Goal: Task Accomplishment & Management: Manage account settings

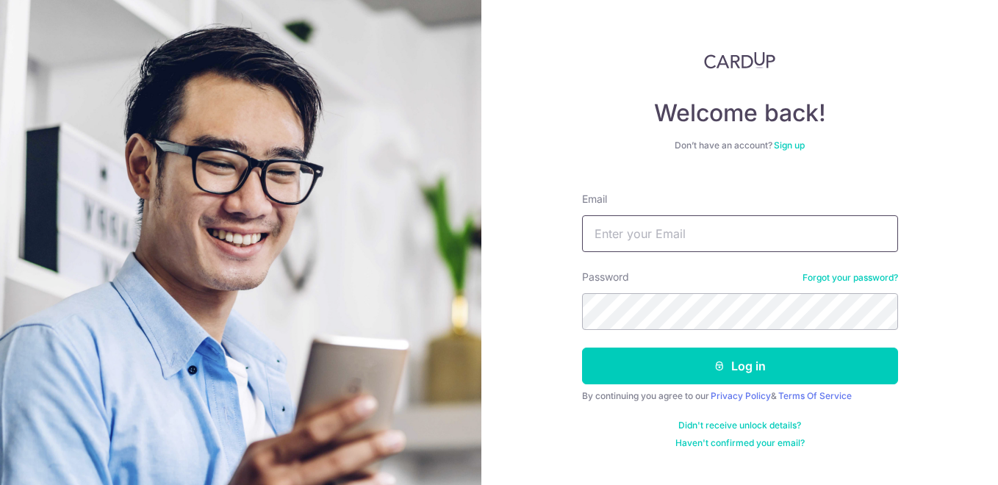
click at [705, 232] on input "Email" at bounding box center [740, 233] width 316 height 37
type input "[EMAIL_ADDRESS][DOMAIN_NAME]"
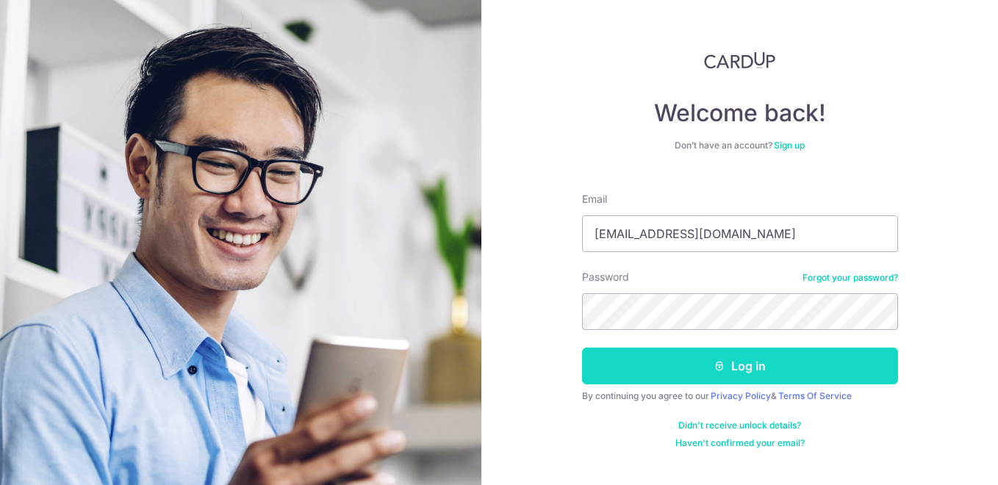
click at [737, 375] on button "Log in" at bounding box center [740, 366] width 316 height 37
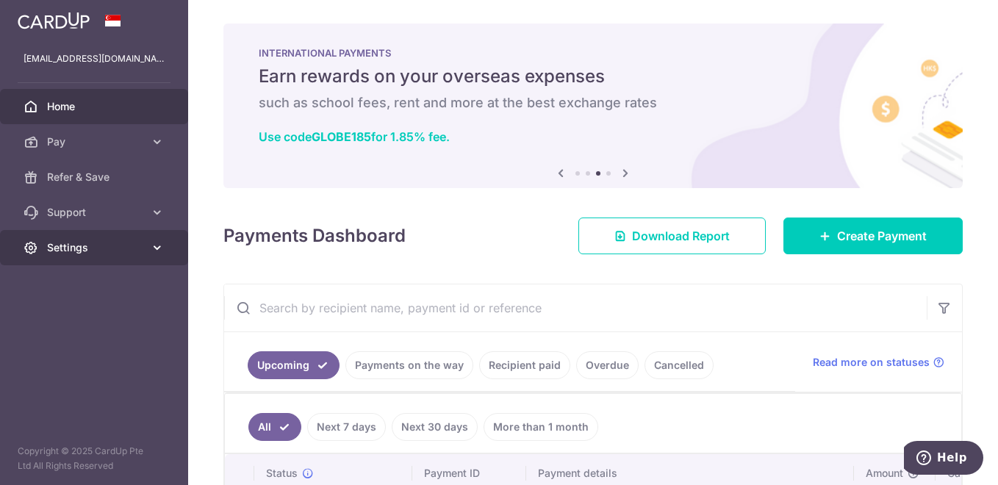
click at [90, 244] on span "Settings" at bounding box center [95, 247] width 97 height 15
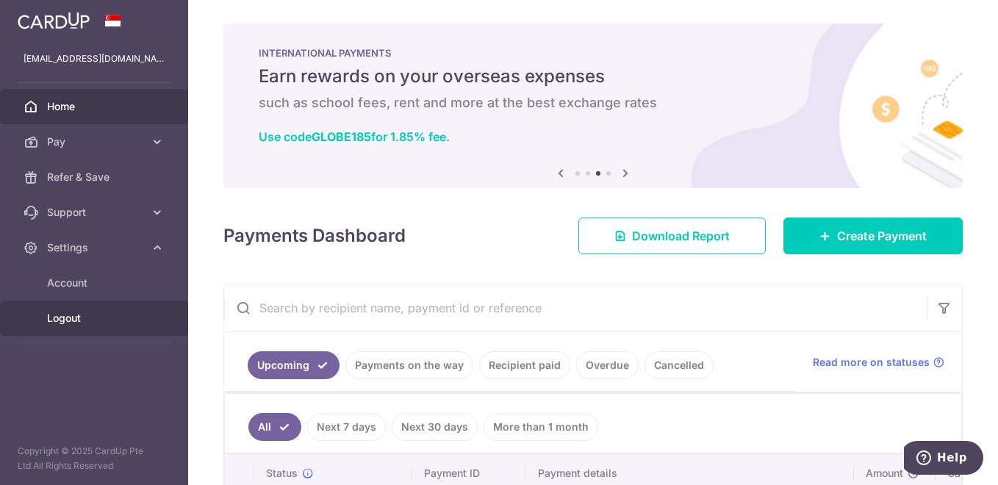
click at [84, 315] on span "Logout" at bounding box center [95, 318] width 97 height 15
